Goal: Task Accomplishment & Management: Use online tool/utility

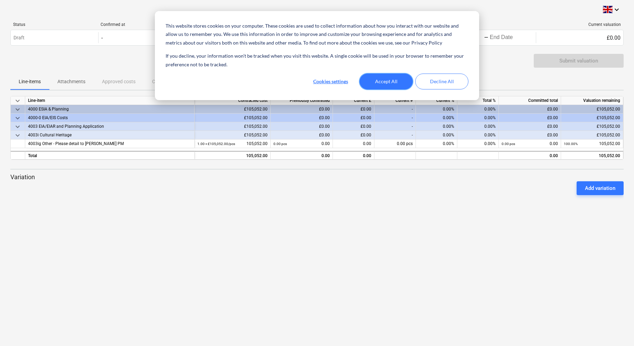
click at [386, 78] on button "Accept All" at bounding box center [386, 82] width 53 height 16
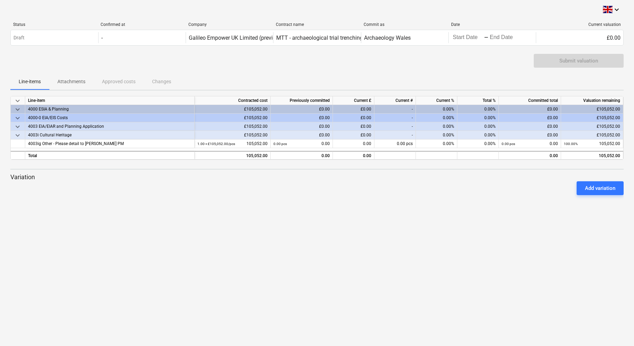
click at [17, 109] on span "keyboard_arrow_down" at bounding box center [17, 109] width 8 height 8
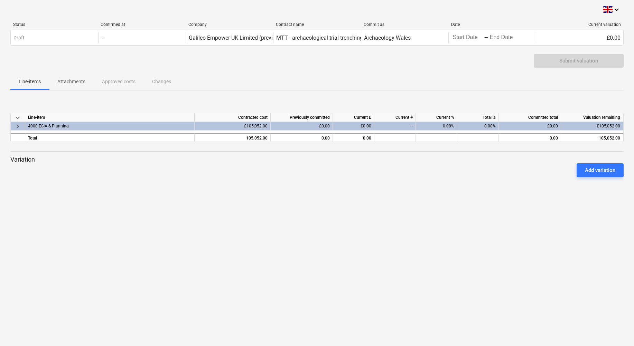
click at [72, 86] on span "Attachments" at bounding box center [71, 81] width 45 height 11
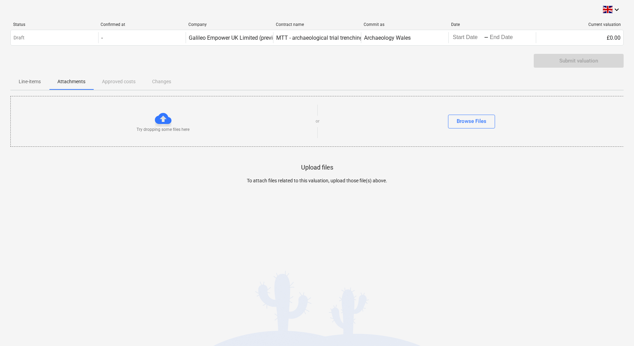
click at [73, 178] on div "Upload files To attach files related to this valuation, upload those file(s) ab…" at bounding box center [316, 179] width 613 height 65
click at [490, 21] on div "Status Confirmed at Company Contract name Commit as Date Current valuation Draf…" at bounding box center [316, 35] width 613 height 37
click at [615, 11] on icon "keyboard_arrow_down" at bounding box center [617, 10] width 8 height 8
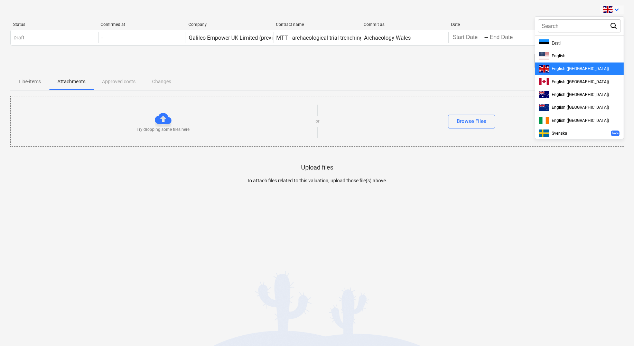
click at [615, 11] on div at bounding box center [317, 173] width 634 height 346
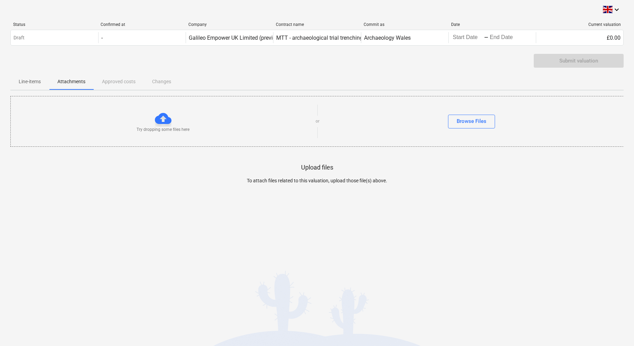
click at [311, 196] on div at bounding box center [316, 192] width 613 height 14
click at [111, 79] on div "Line-items Attachments Approved costs Changes" at bounding box center [316, 81] width 613 height 17
click at [119, 67] on div "Submit valuation" at bounding box center [316, 63] width 613 height 19
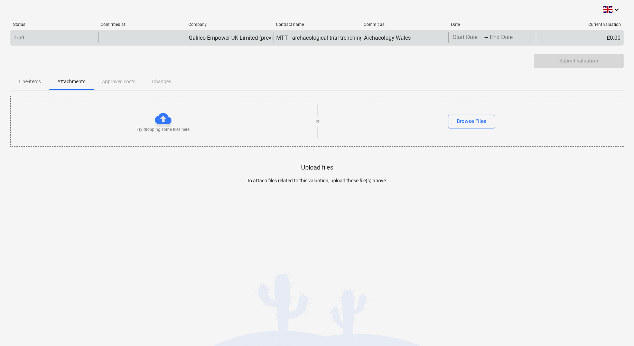
click at [57, 33] on div "Draft" at bounding box center [54, 37] width 87 height 11
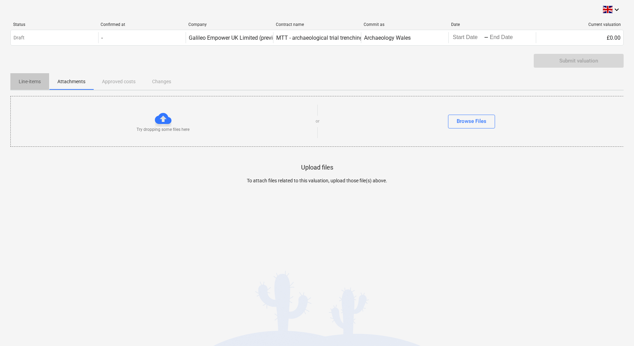
click at [23, 80] on p "Line-items" at bounding box center [30, 81] width 22 height 7
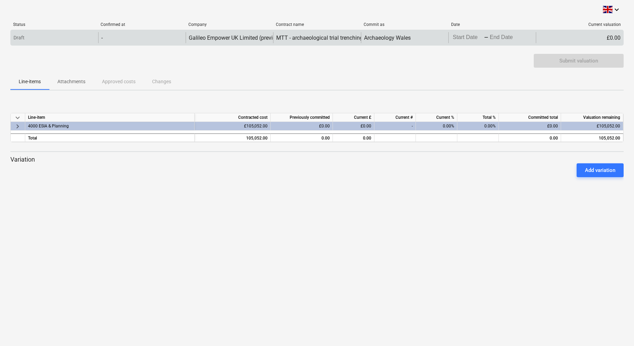
click at [563, 40] on div "£0.00" at bounding box center [579, 37] width 87 height 11
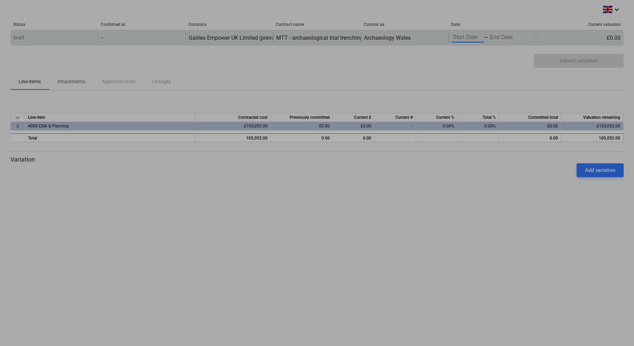
click at [476, 38] on body "This website stores cookies on your computer. These cookies are used to collect…" at bounding box center [317, 173] width 634 height 346
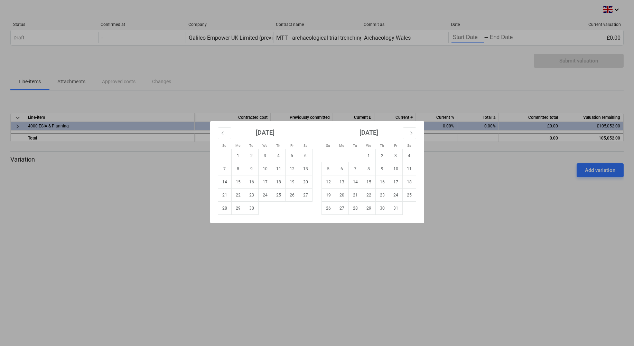
click at [124, 41] on div "Su Mo Tu We Th Fr Sa Su Mo Tu We Th Fr Sa [DATE] 1 2 3 4 5 6 7 8 9 10 11 12 13 …" at bounding box center [317, 173] width 634 height 346
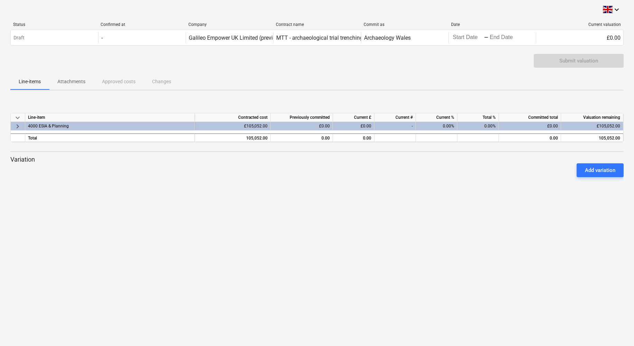
click at [124, 41] on div "-" at bounding box center [141, 37] width 87 height 11
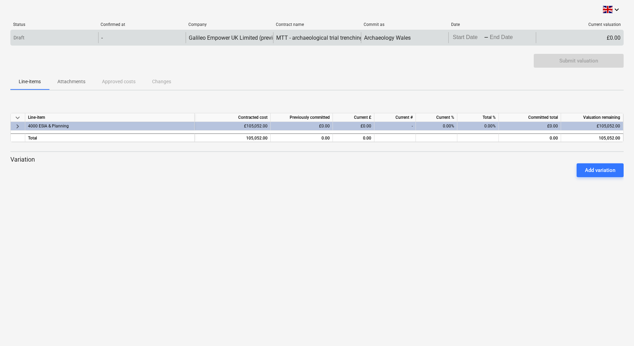
click at [59, 41] on div "Draft" at bounding box center [54, 37] width 87 height 11
click at [113, 39] on div "-" at bounding box center [141, 37] width 87 height 11
click at [464, 39] on body "This website stores cookies on your computer. These cookies are used to collect…" at bounding box center [317, 173] width 634 height 346
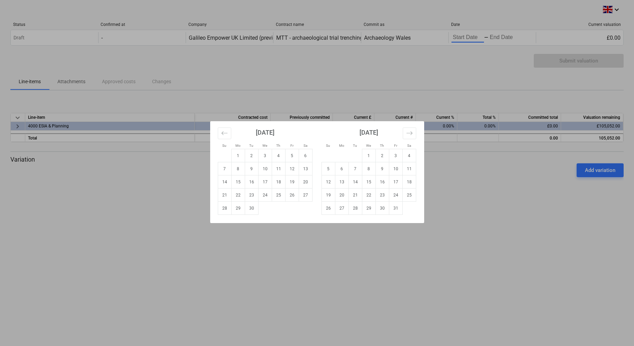
click at [566, 37] on div "Su Mo Tu We Th Fr Sa Su Mo Tu We Th Fr Sa [DATE] 1 2 3 4 5 6 7 8 9 10 11 12 13 …" at bounding box center [317, 173] width 634 height 346
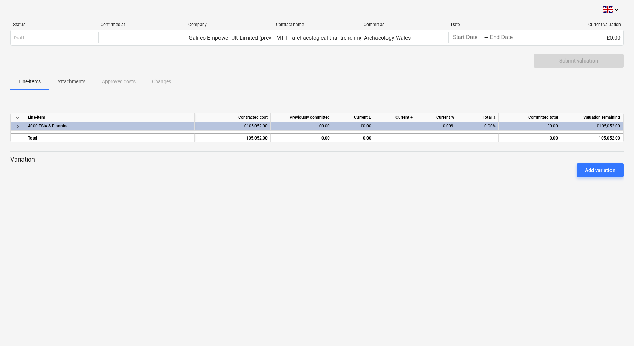
click at [566, 37] on div "£0.00" at bounding box center [579, 37] width 87 height 11
click at [601, 171] on div "Add variation" at bounding box center [600, 170] width 30 height 9
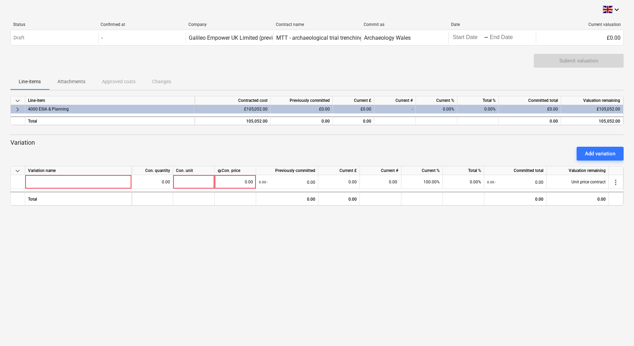
click at [16, 100] on span "keyboard_arrow_down" at bounding box center [17, 101] width 8 height 8
click at [16, 110] on span "keyboard_arrow_right" at bounding box center [17, 109] width 8 height 8
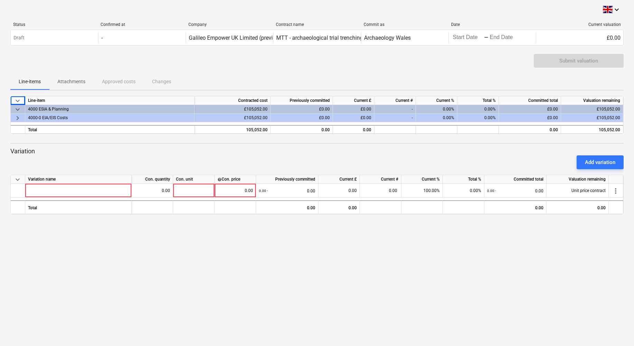
click at [19, 119] on span "keyboard_arrow_right" at bounding box center [17, 118] width 8 height 8
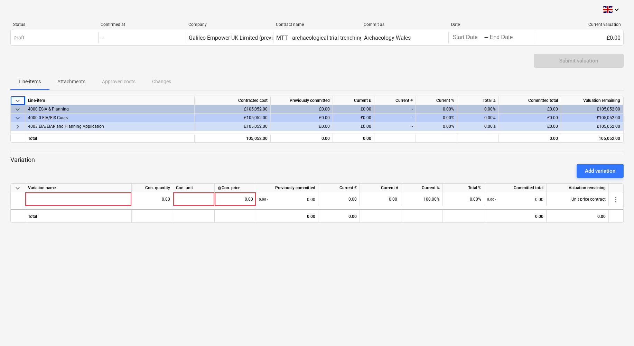
click at [19, 126] on span "keyboard_arrow_right" at bounding box center [17, 127] width 8 height 8
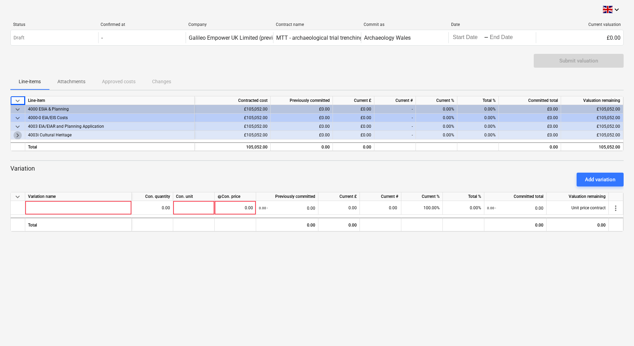
click at [16, 133] on span "keyboard_arrow_right" at bounding box center [17, 135] width 8 height 8
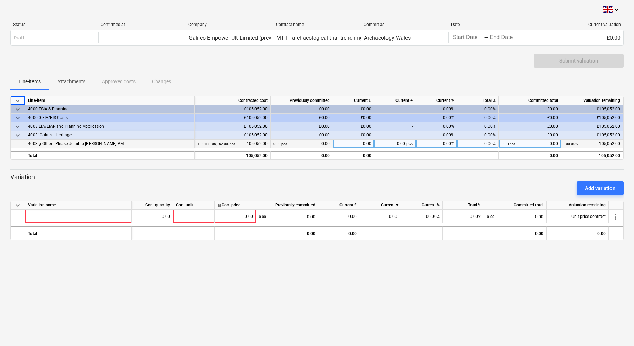
click at [18, 144] on div at bounding box center [18, 144] width 15 height 9
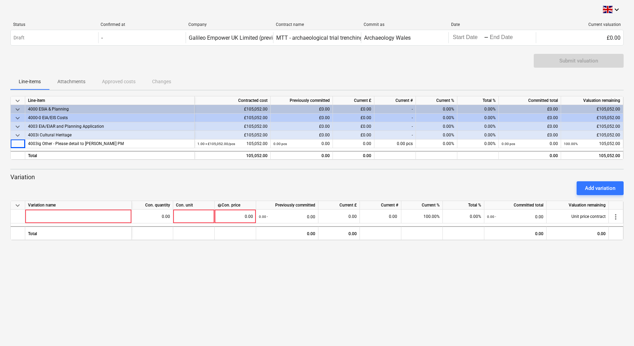
click at [339, 193] on div "Add variation" at bounding box center [317, 188] width 619 height 19
click at [384, 186] on div "Add variation" at bounding box center [317, 188] width 619 height 19
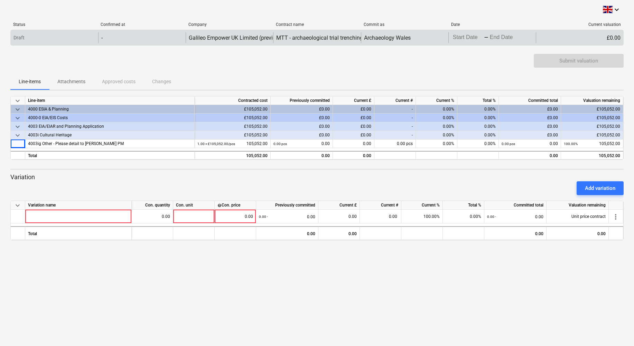
click at [127, 34] on div "-" at bounding box center [141, 37] width 87 height 11
click at [69, 37] on div "Draft" at bounding box center [54, 37] width 87 height 11
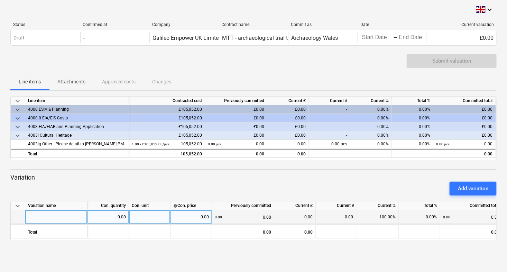
click at [31, 216] on div at bounding box center [56, 217] width 62 height 14
click at [94, 222] on div "0.00" at bounding box center [108, 217] width 36 height 14
click at [81, 189] on div "Add variation" at bounding box center [254, 188] width 492 height 19
